Goal: Task Accomplishment & Management: Manage account settings

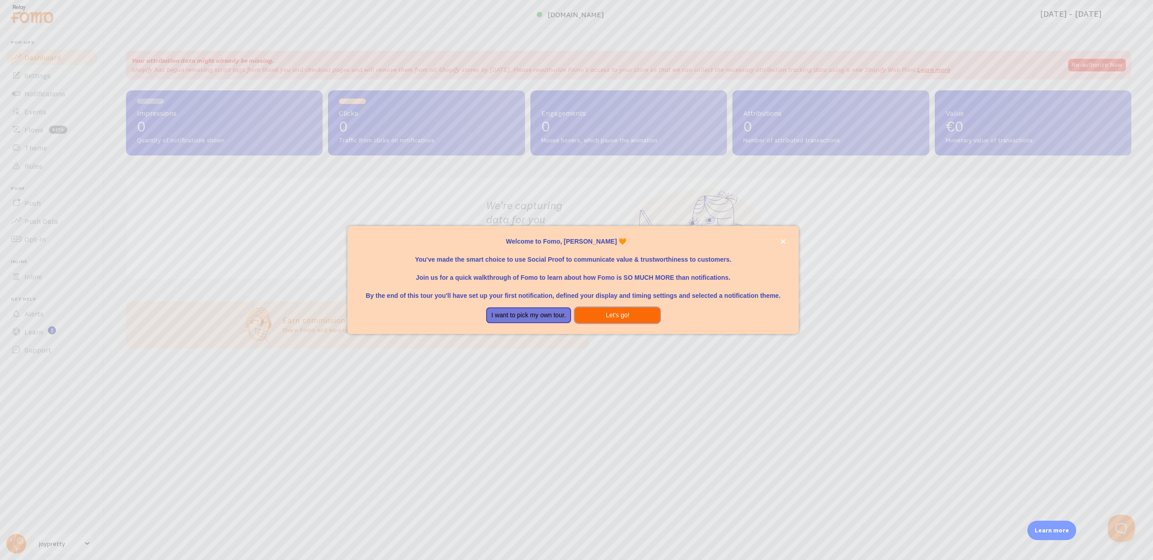
click at [648, 317] on button "Let's go!" at bounding box center [617, 315] width 85 height 16
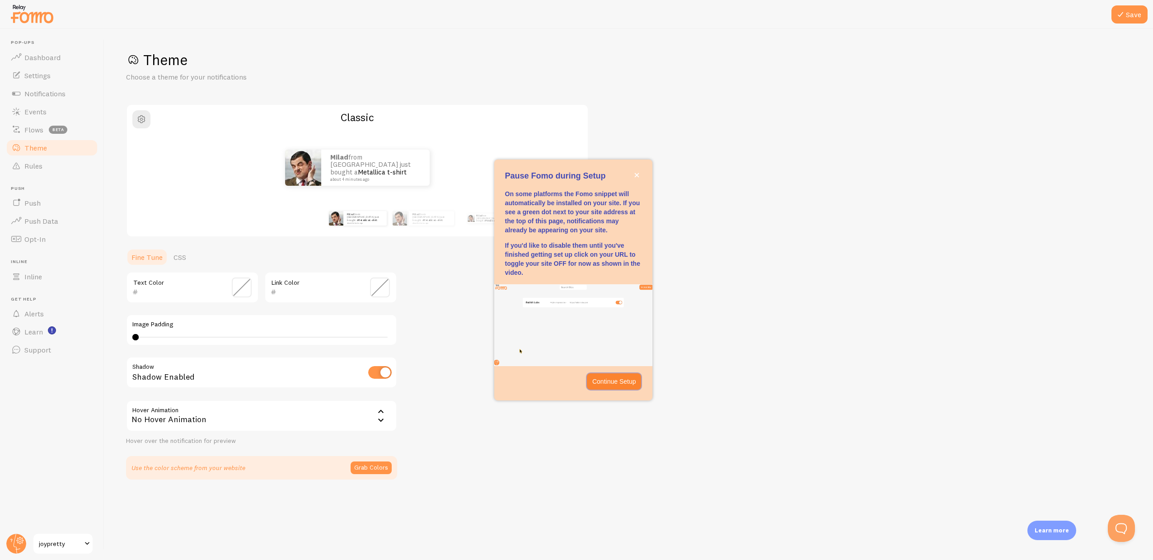
click at [624, 378] on p "Continue Setup" at bounding box center [614, 381] width 44 height 9
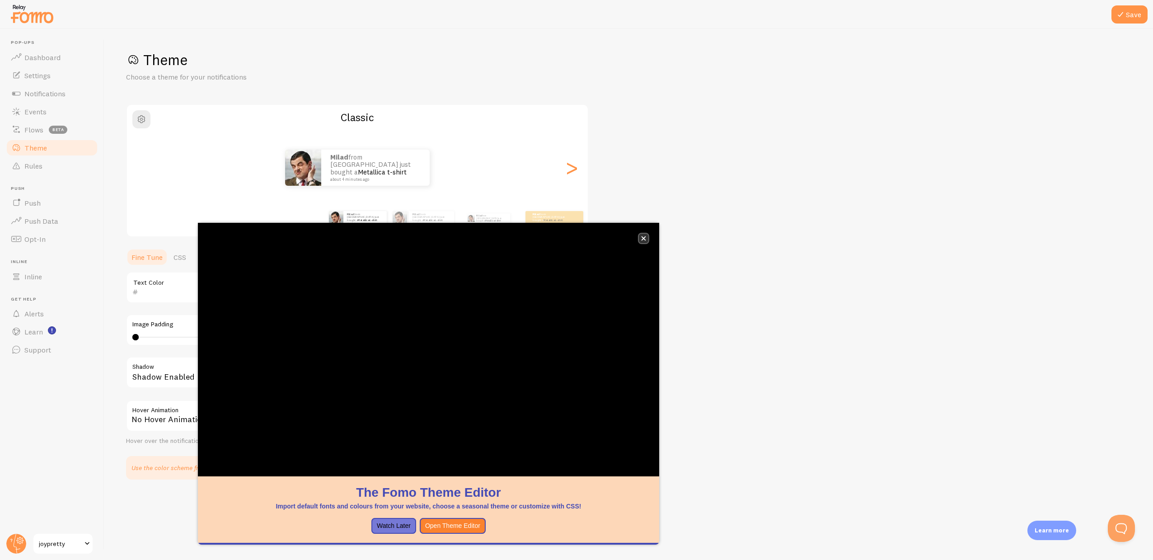
click at [647, 238] on button "close," at bounding box center [643, 238] width 9 height 9
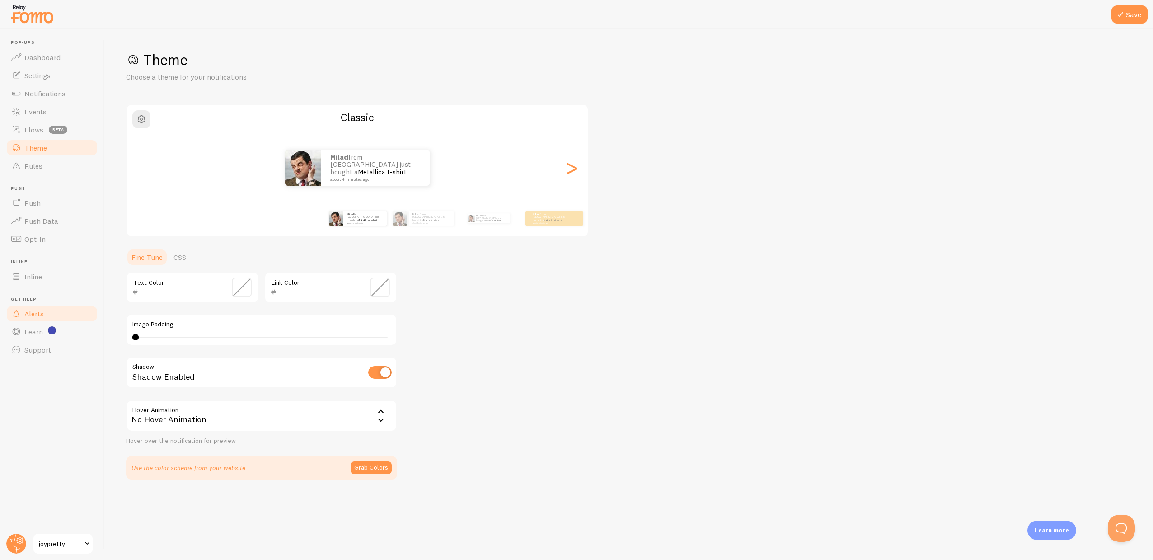
click at [47, 318] on link "Alerts" at bounding box center [51, 314] width 93 height 18
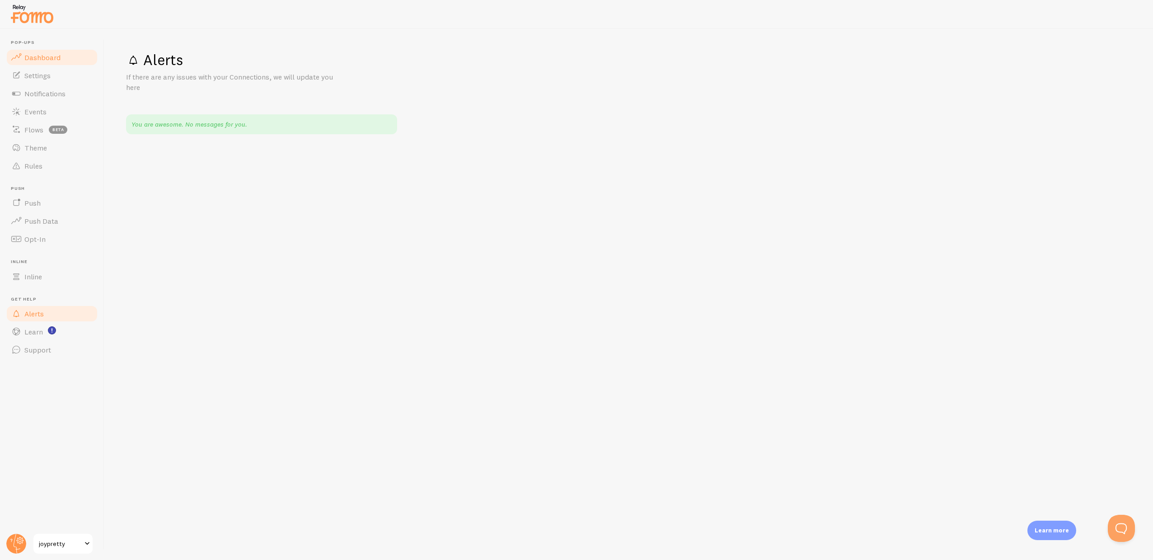
click at [41, 56] on span "Dashboard" at bounding box center [42, 57] width 36 height 9
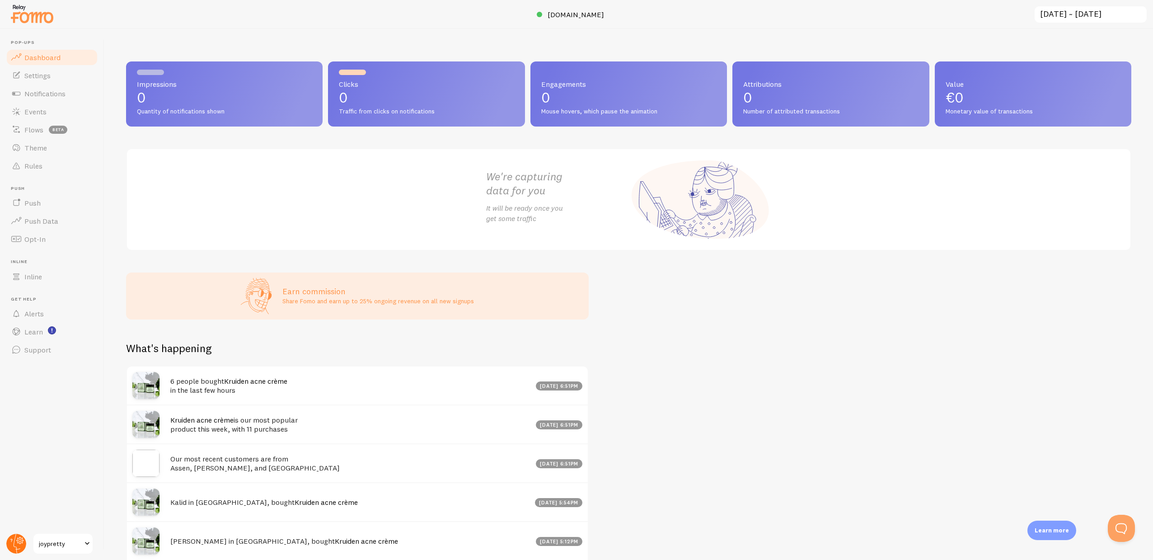
click at [23, 545] on circle at bounding box center [16, 544] width 20 height 20
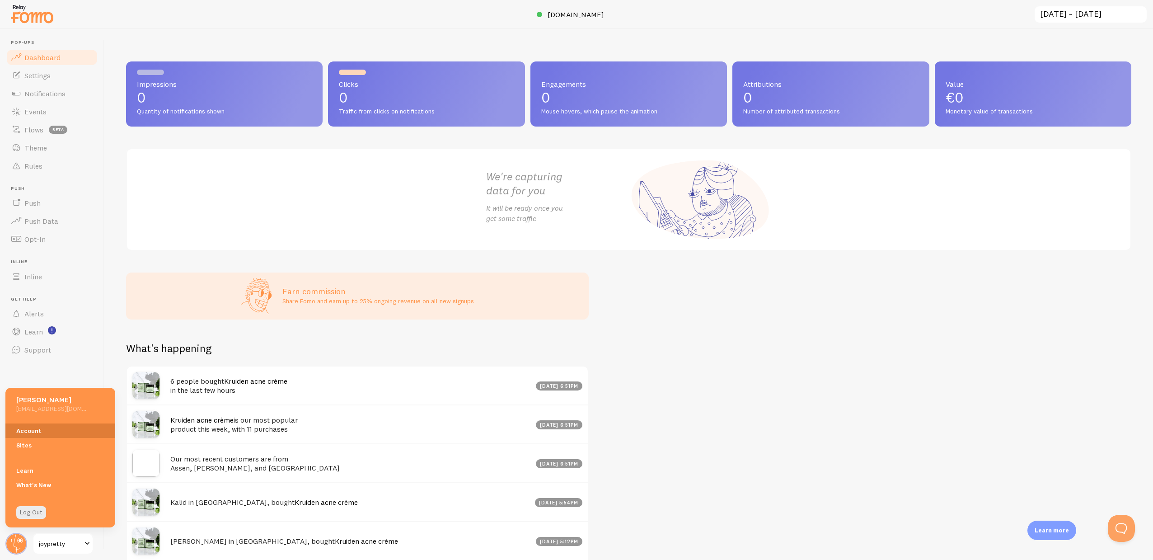
click at [33, 428] on link "Account" at bounding box center [60, 430] width 110 height 14
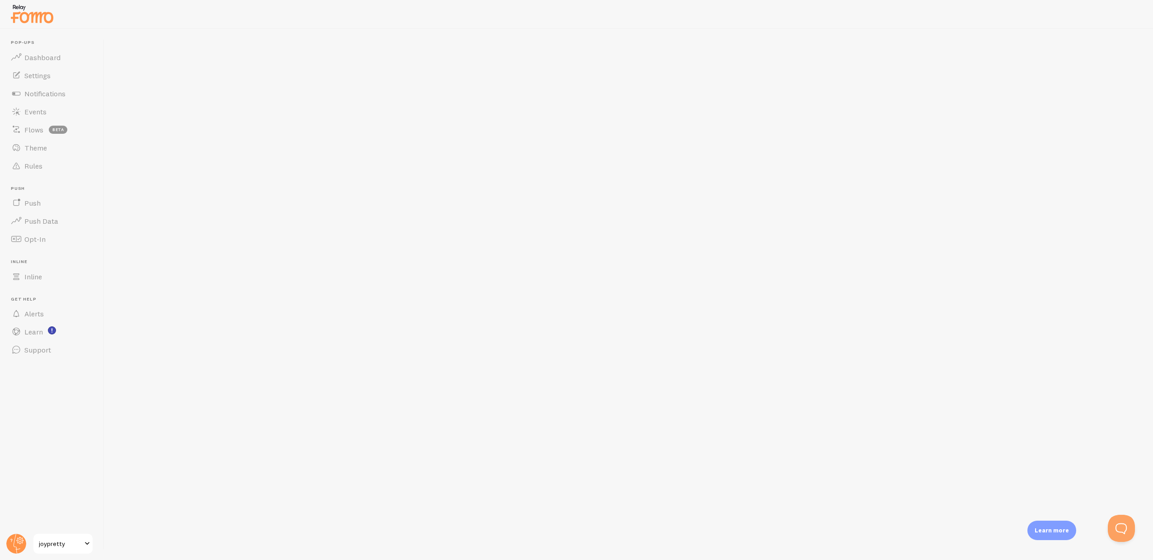
click at [81, 544] on span "joypretty" at bounding box center [60, 543] width 43 height 11
click at [741, 70] on input "checkbox" at bounding box center [739, 68] width 23 height 13
checkbox input "false"
